Goal: Ask a question

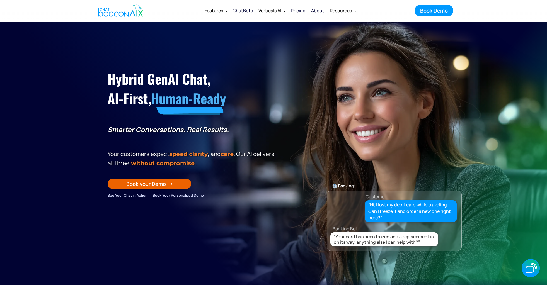
click at [0, 0] on icon "button" at bounding box center [0, 0] width 0 height 0
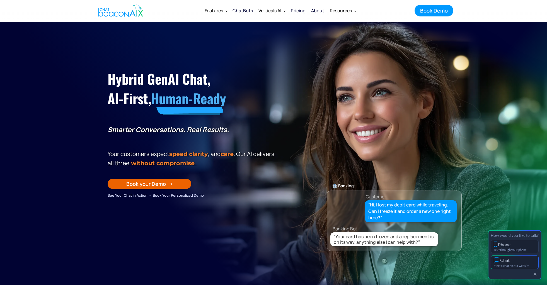
click at [521, 260] on div "Chat" at bounding box center [515, 260] width 42 height 6
